Goal: Transaction & Acquisition: Book appointment/travel/reservation

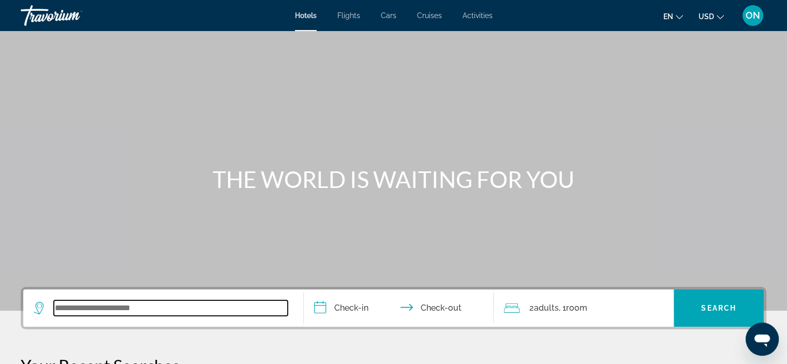
click at [150, 312] on input "Search widget" at bounding box center [171, 308] width 234 height 16
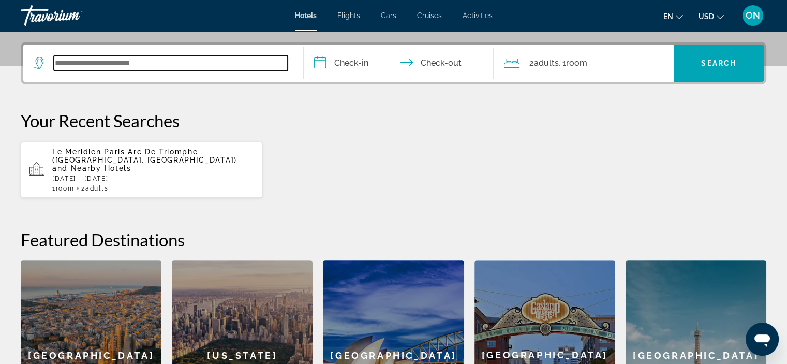
scroll to position [253, 0]
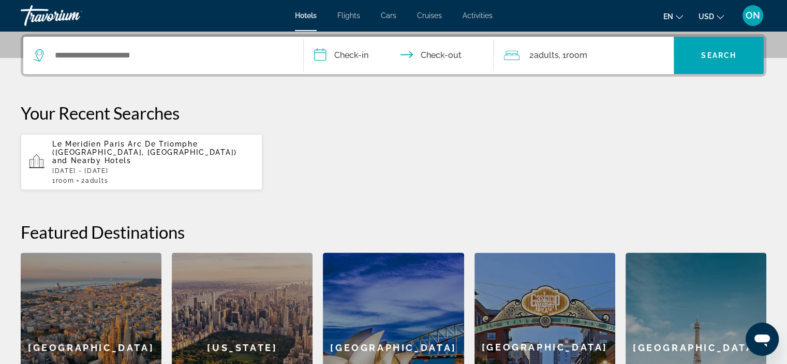
click at [131, 144] on span "Le Meridien Paris Arc De Triomphe ([GEOGRAPHIC_DATA], [GEOGRAPHIC_DATA])" at bounding box center [144, 148] width 185 height 17
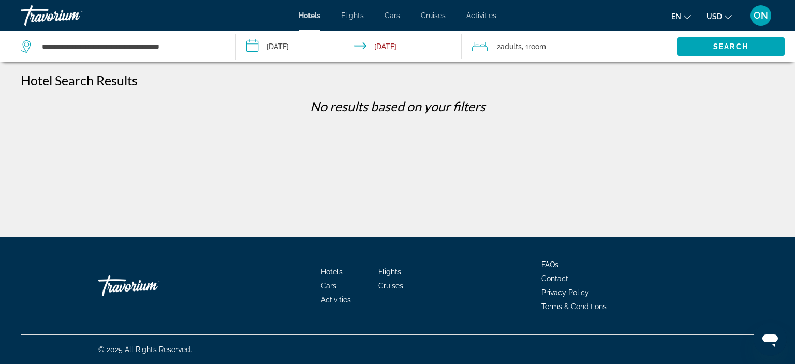
click at [287, 48] on input "**********" at bounding box center [351, 48] width 230 height 34
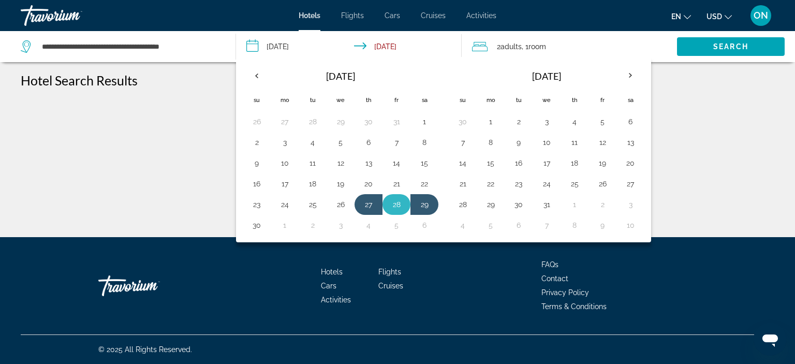
click at [396, 202] on button "28" at bounding box center [396, 204] width 17 height 14
click at [250, 222] on button "30" at bounding box center [256, 225] width 17 height 14
type input "**********"
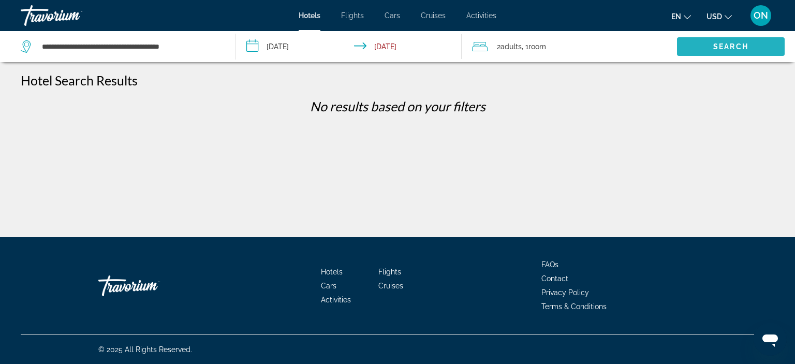
click at [745, 49] on span "Search" at bounding box center [730, 46] width 35 height 8
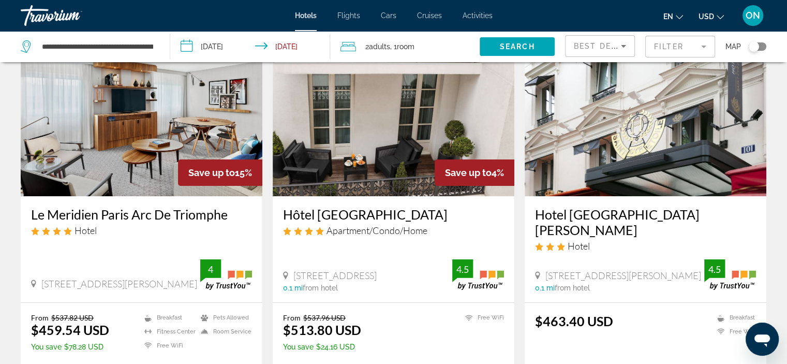
scroll to position [77, 0]
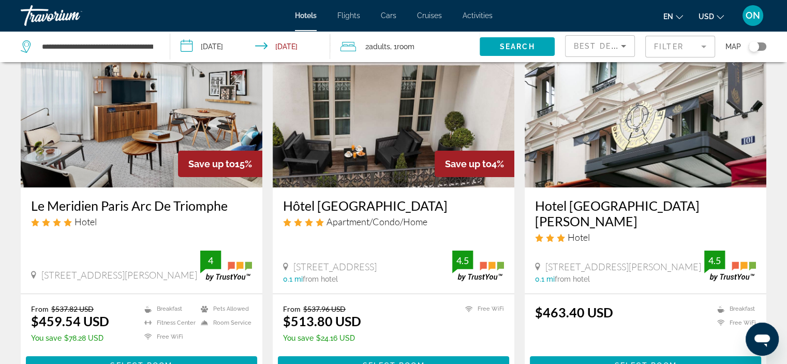
click at [719, 16] on icon "Change currency" at bounding box center [720, 16] width 7 height 7
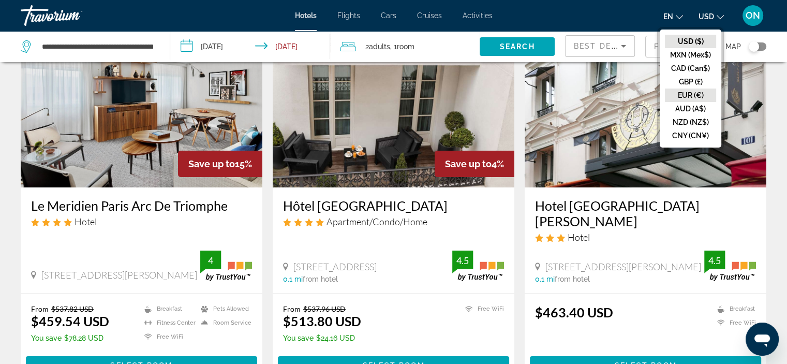
click at [700, 90] on button "EUR (€)" at bounding box center [690, 95] width 51 height 13
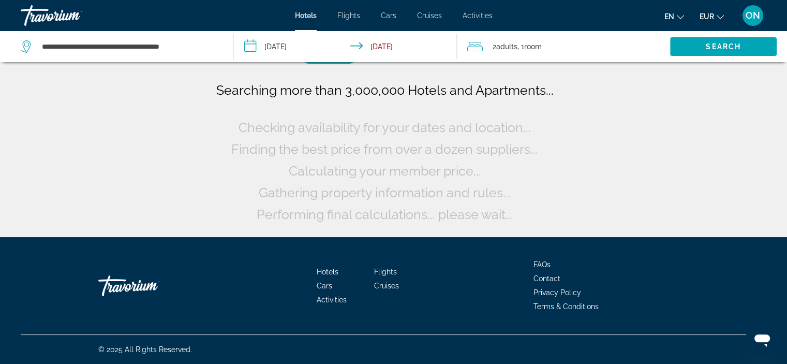
scroll to position [0, 0]
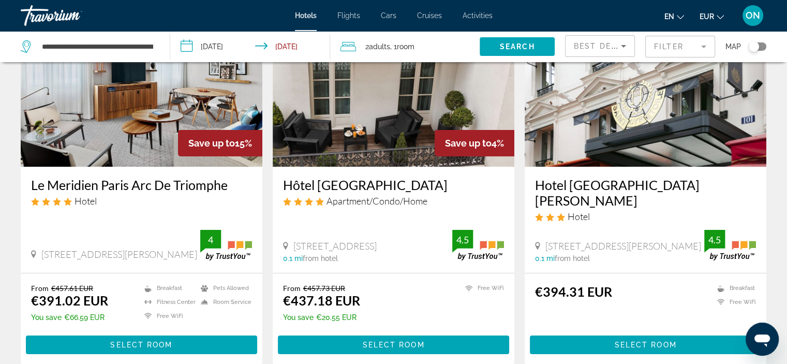
scroll to position [104, 0]
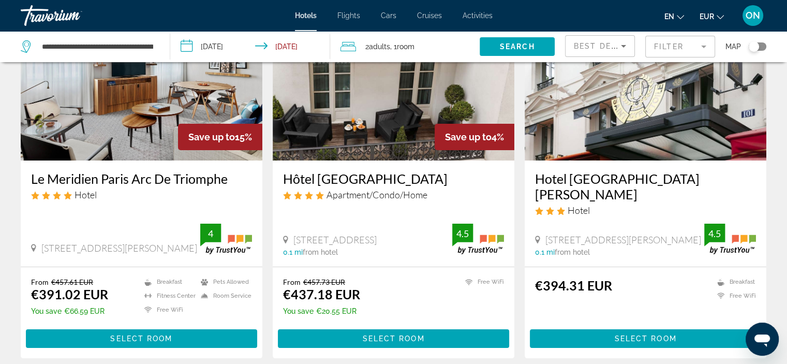
click at [408, 45] on span "Room" at bounding box center [406, 46] width 18 height 8
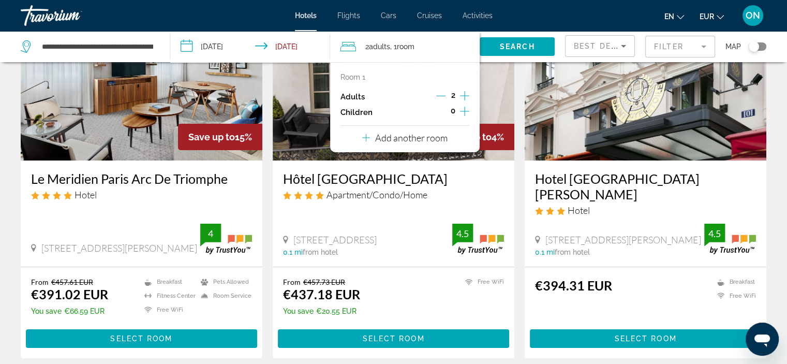
click at [465, 94] on icon "Increment adults" at bounding box center [464, 96] width 9 height 12
click at [533, 44] on span "Search" at bounding box center [517, 46] width 35 height 8
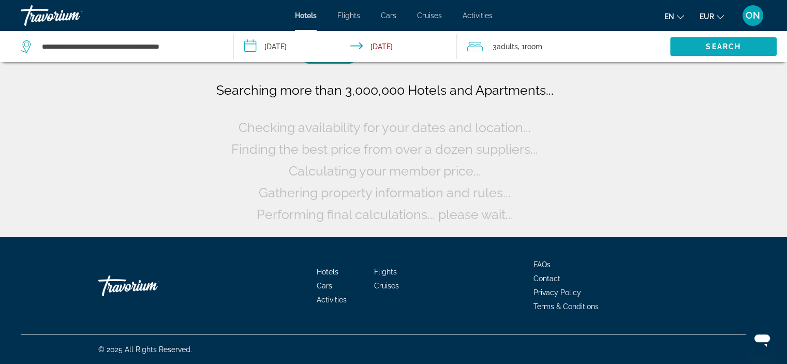
scroll to position [0, 0]
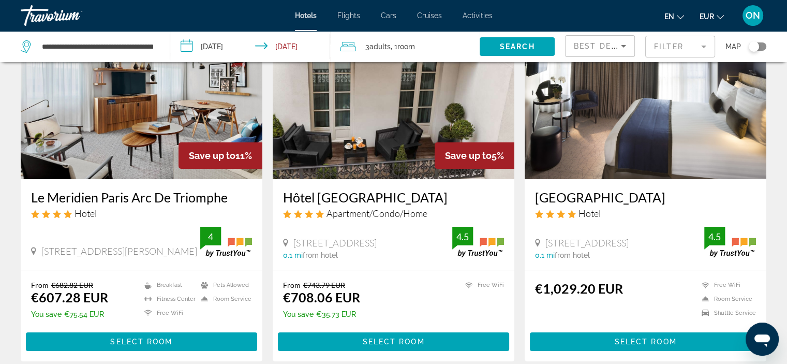
scroll to position [87, 0]
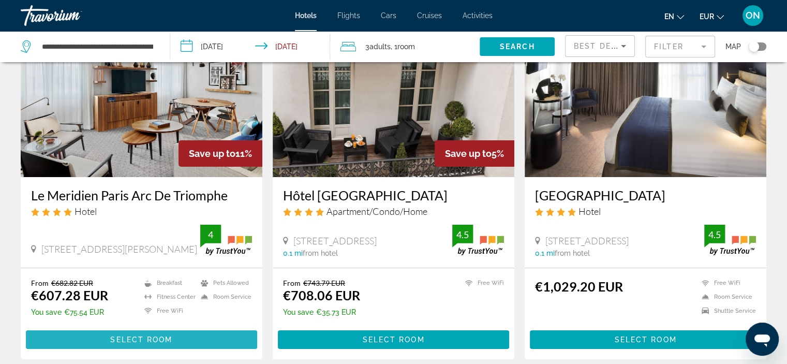
click at [151, 342] on span "Select Room" at bounding box center [141, 339] width 62 height 8
